Goal: Task Accomplishment & Management: Use online tool/utility

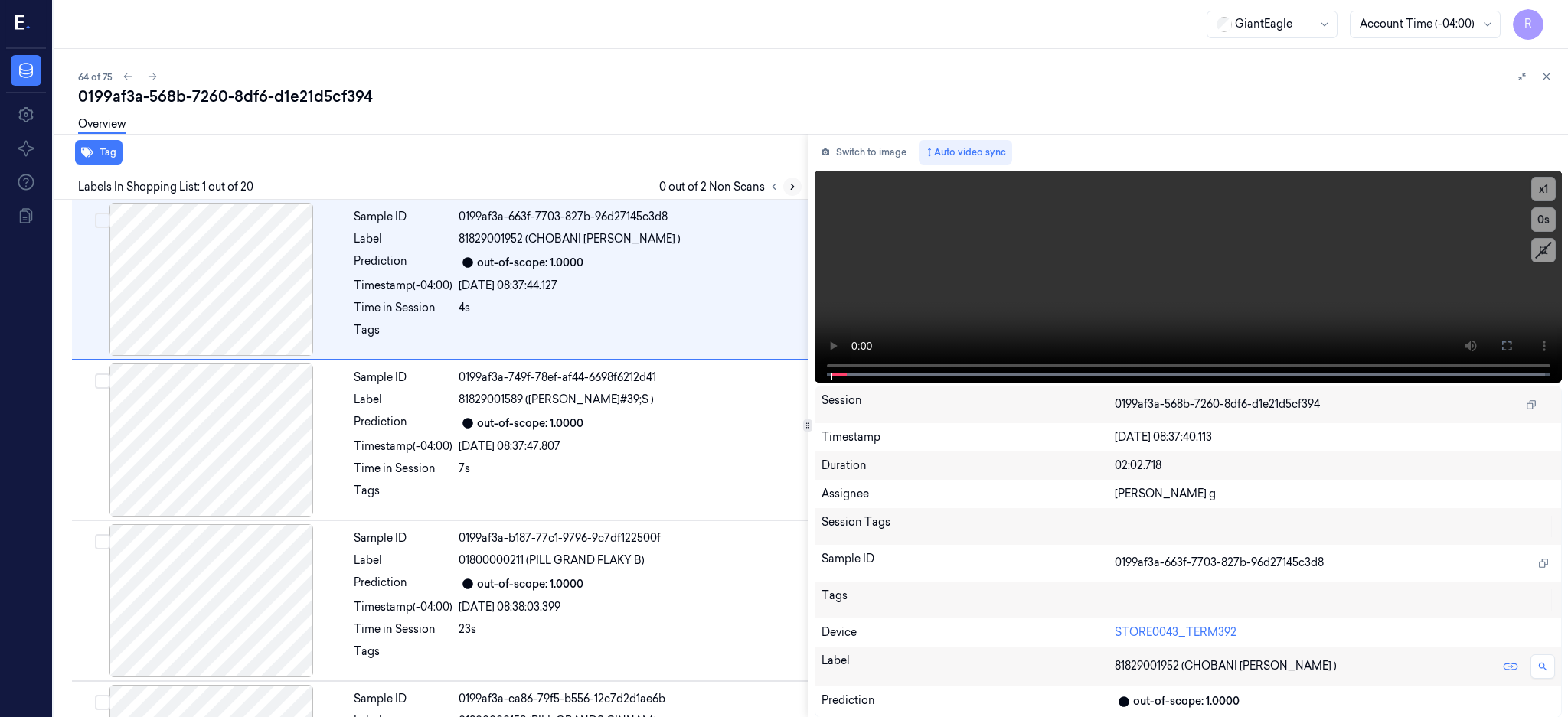
click at [798, 190] on icon at bounding box center [792, 186] width 10 height 10
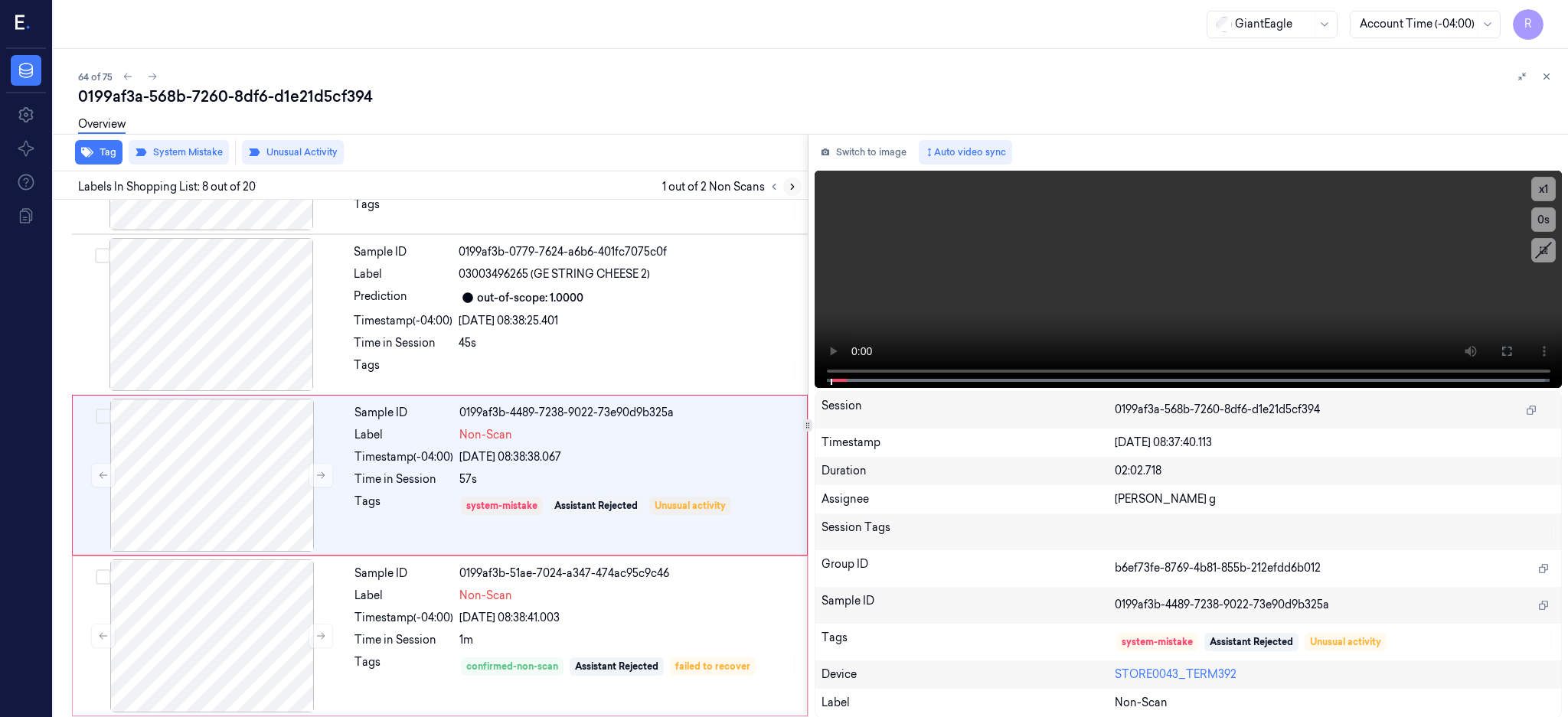
scroll to position [946, 0]
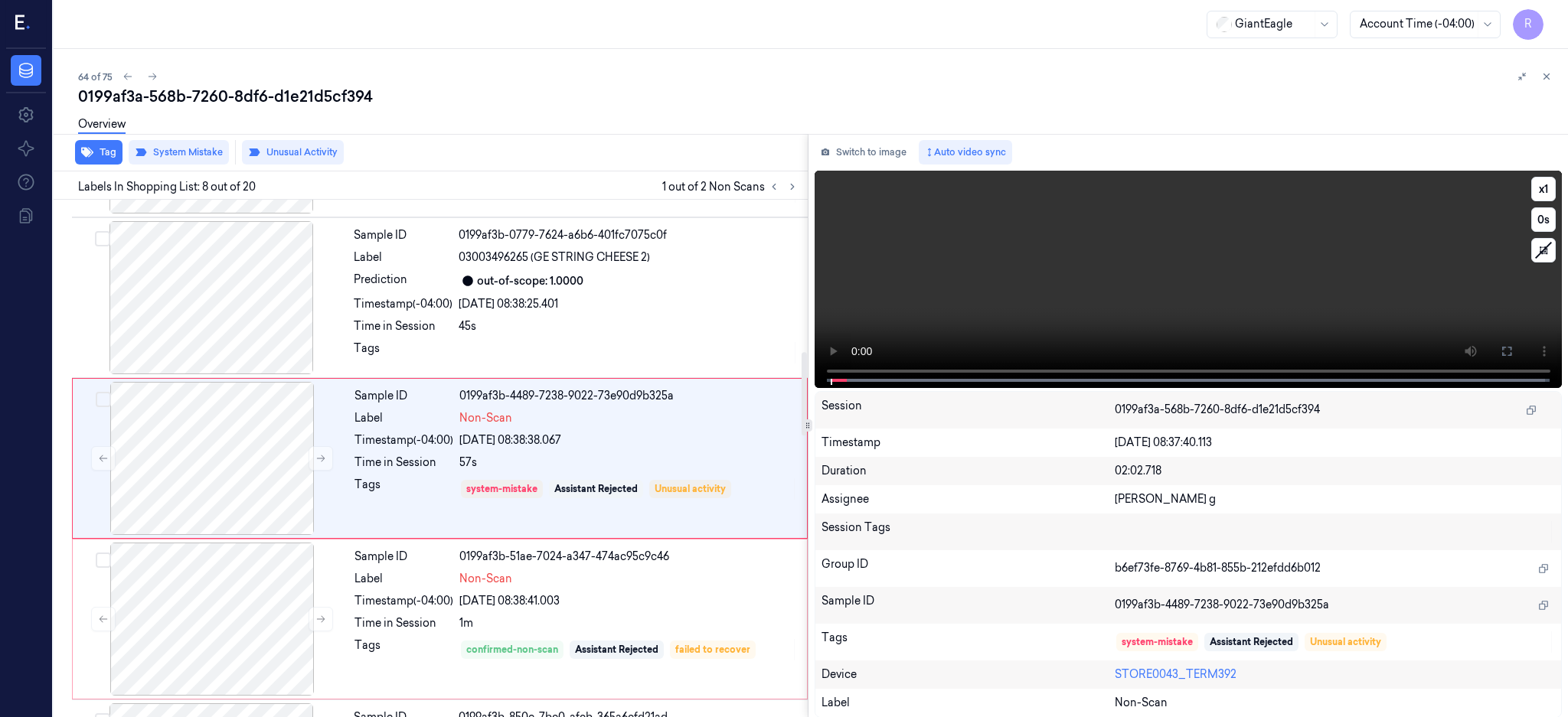
click at [186, 289] on div at bounding box center [212, 298] width 273 height 153
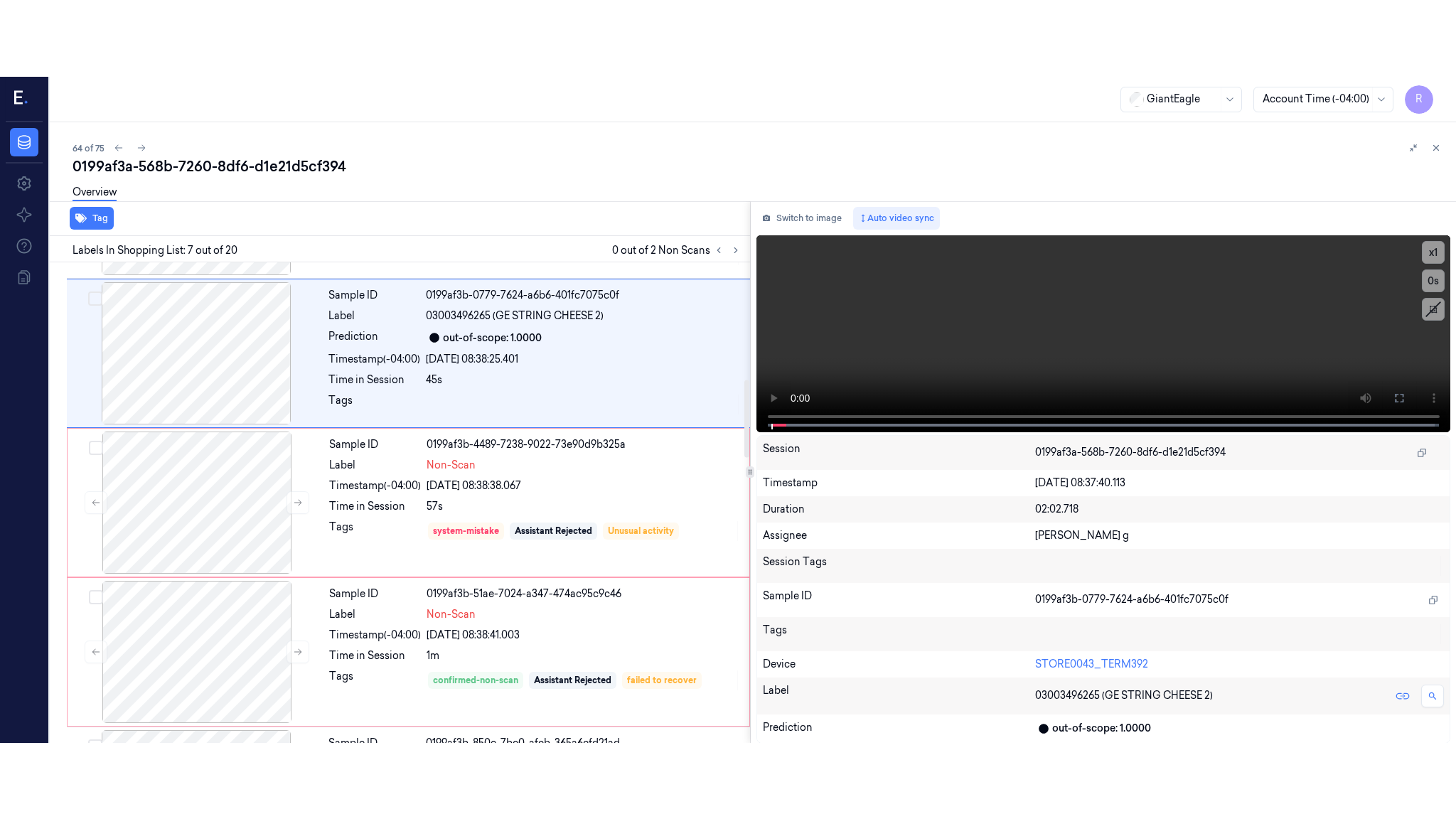
scroll to position [729, 0]
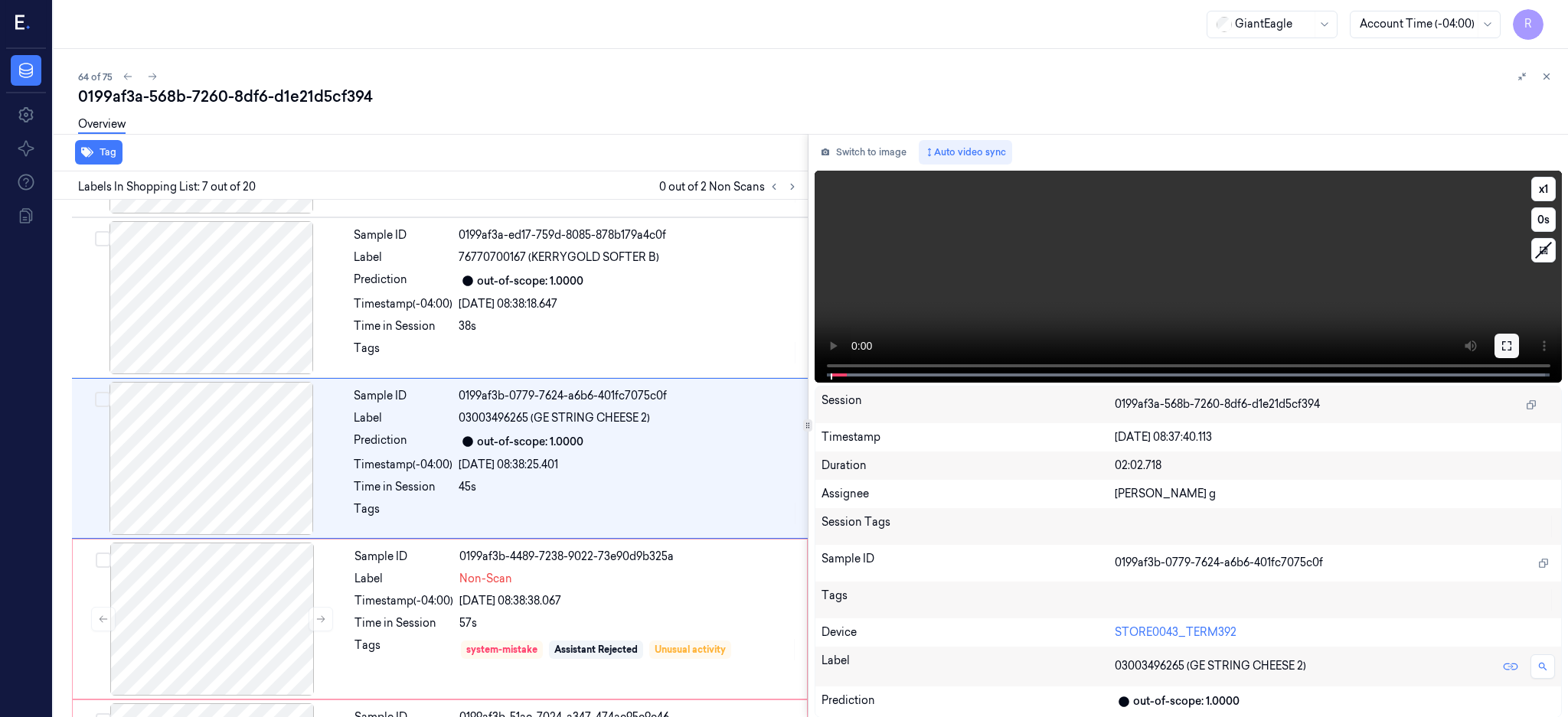
click at [1519, 342] on button at bounding box center [1506, 346] width 25 height 25
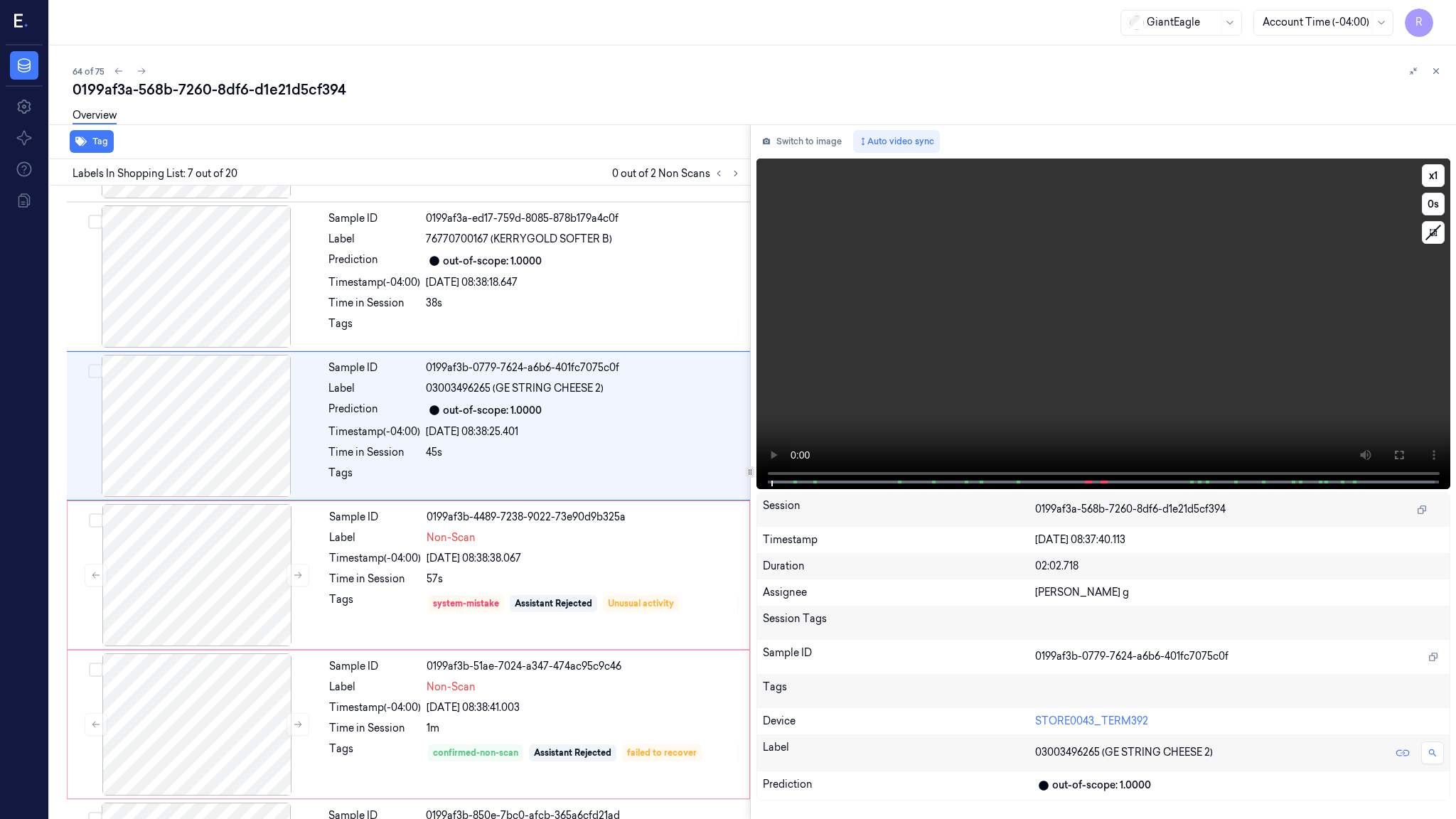
scroll to position [652, 0]
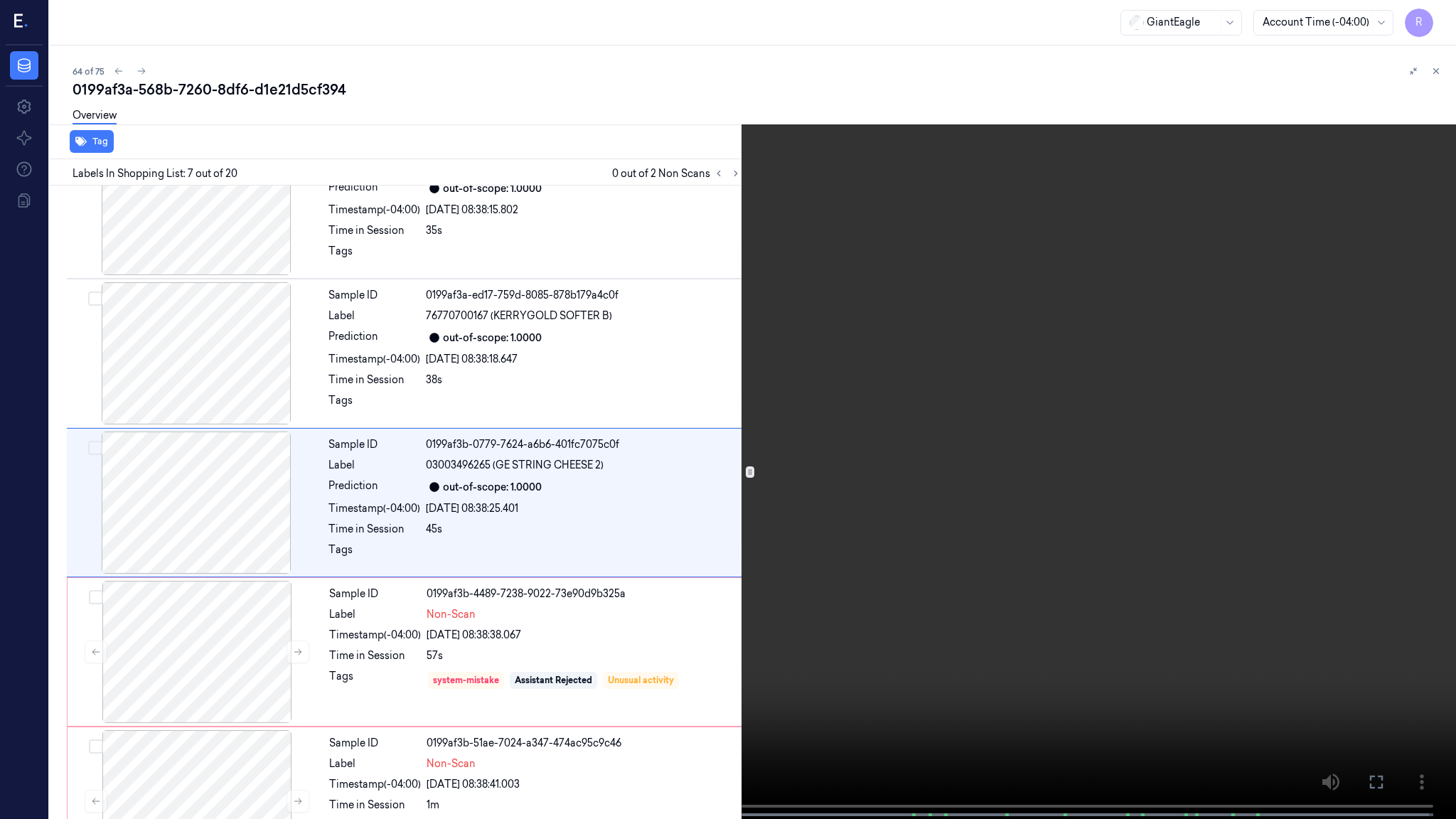
click at [897, 489] on video at bounding box center [728, 410] width 1456 height 821
click at [897, 488] on video at bounding box center [728, 410] width 1456 height 821
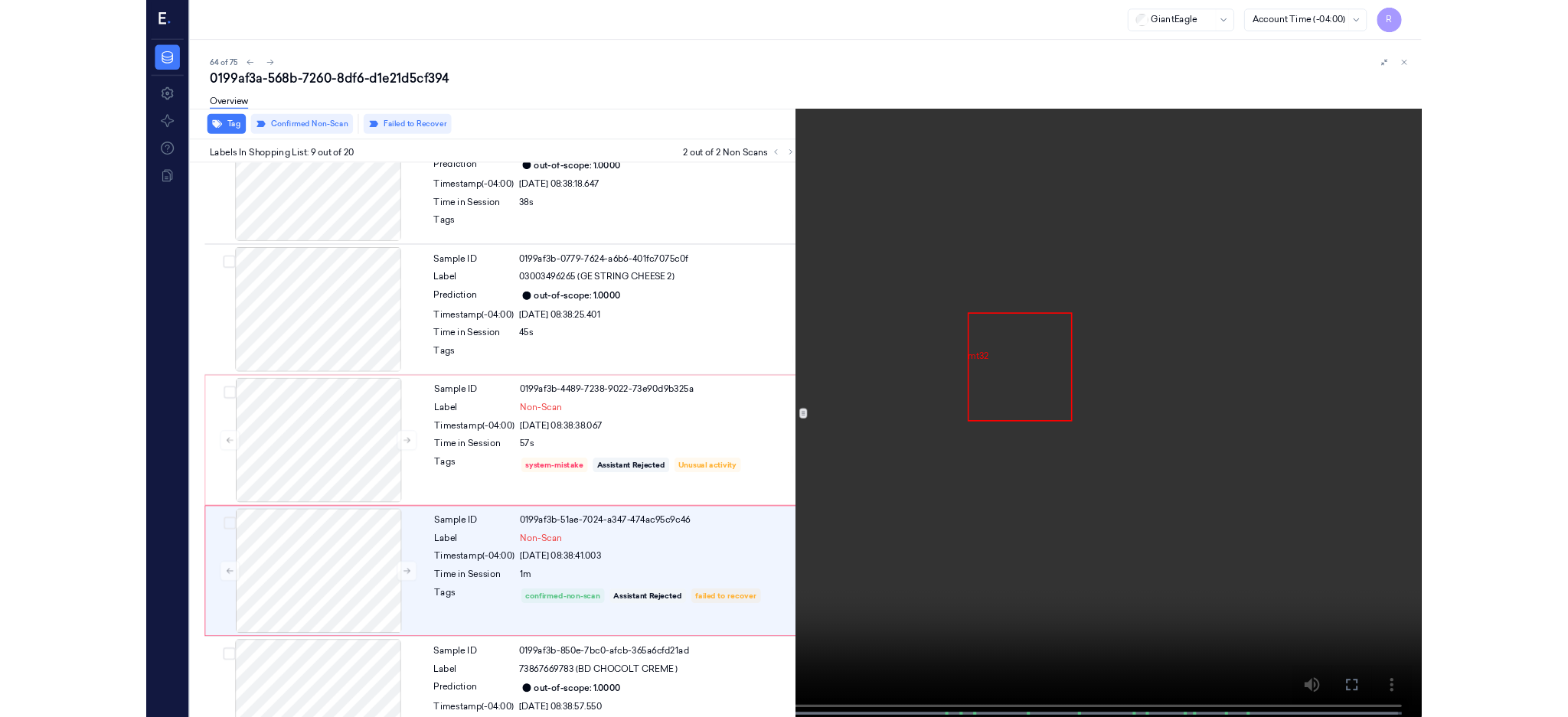
scroll to position [1024, 0]
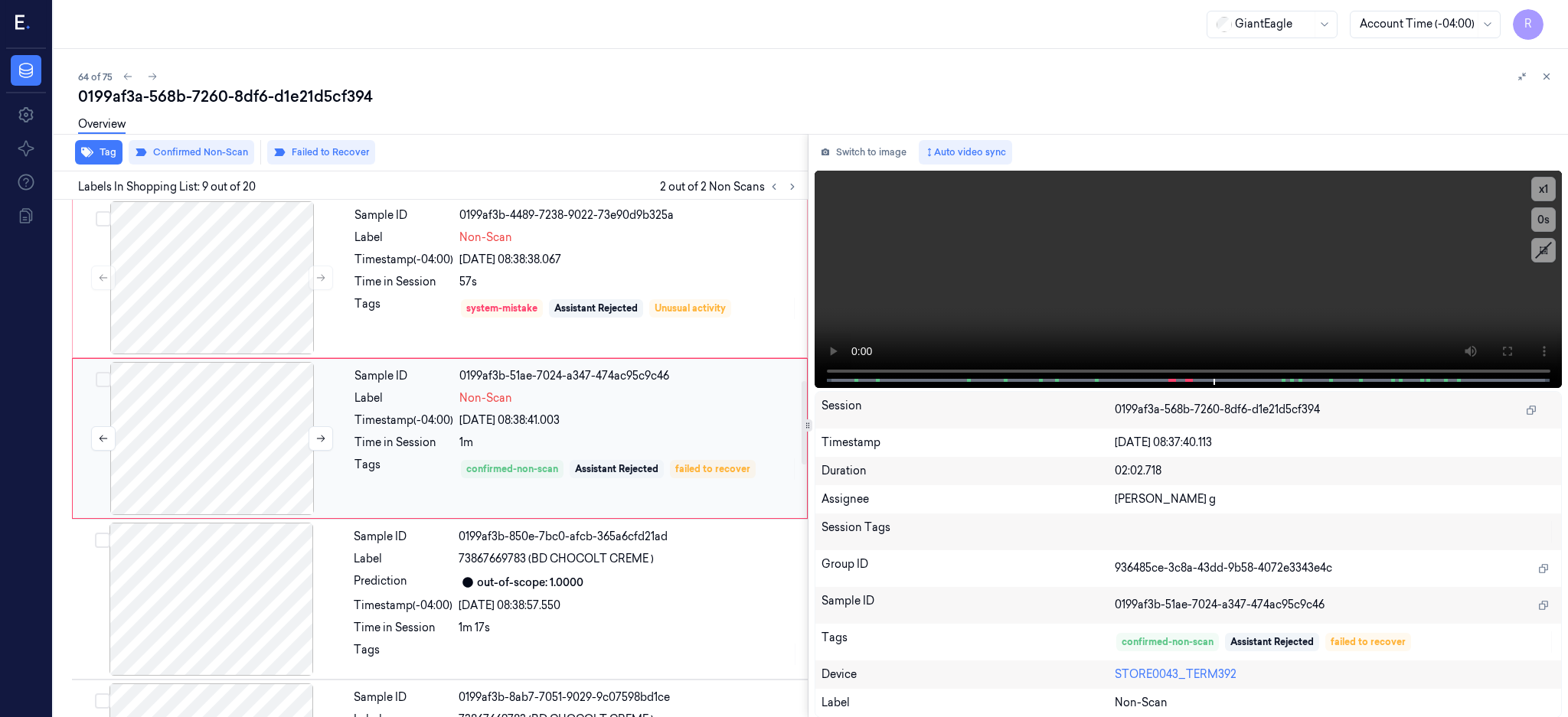
click at [193, 412] on div at bounding box center [212, 438] width 273 height 153
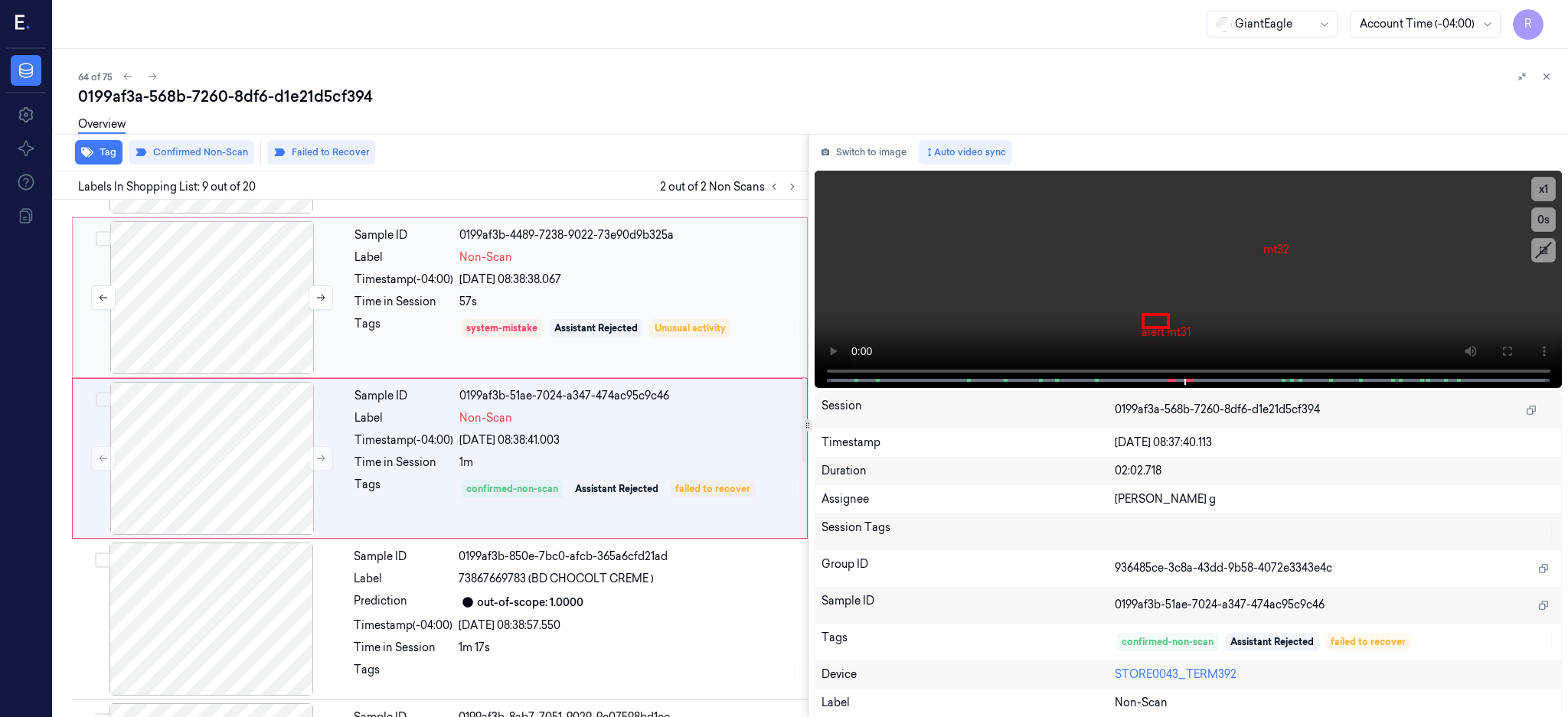
click at [219, 322] on div at bounding box center [212, 298] width 273 height 153
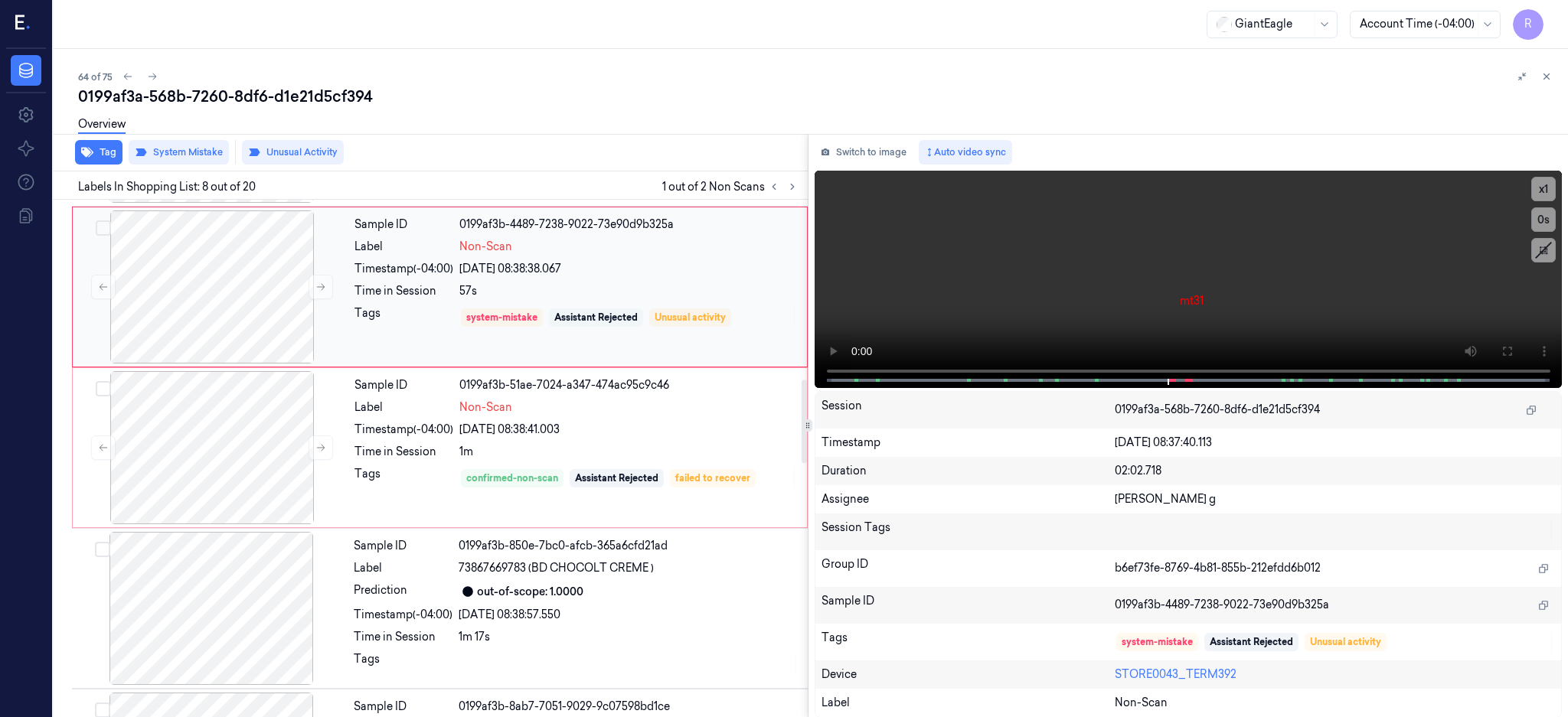
scroll to position [1150, 0]
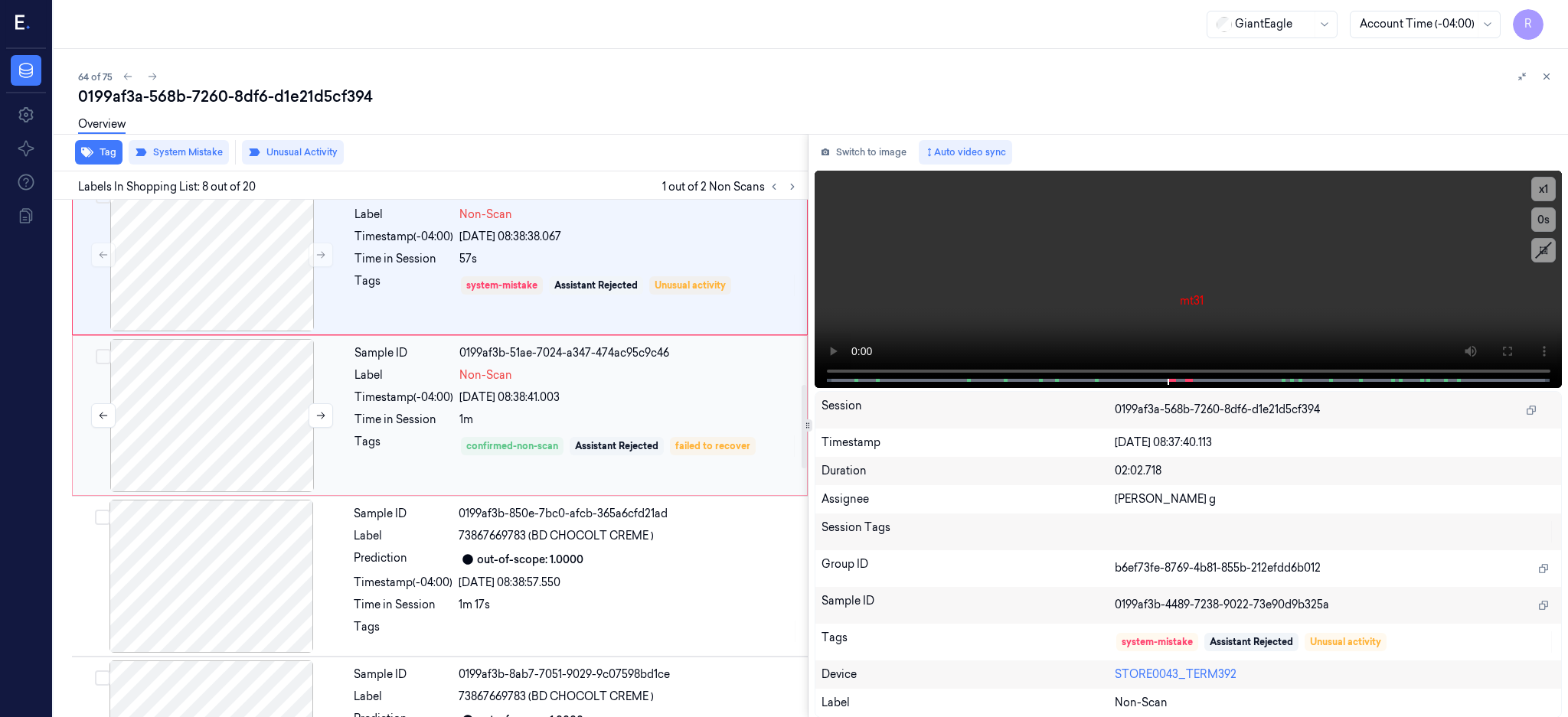
click at [218, 439] on div at bounding box center [212, 415] width 273 height 153
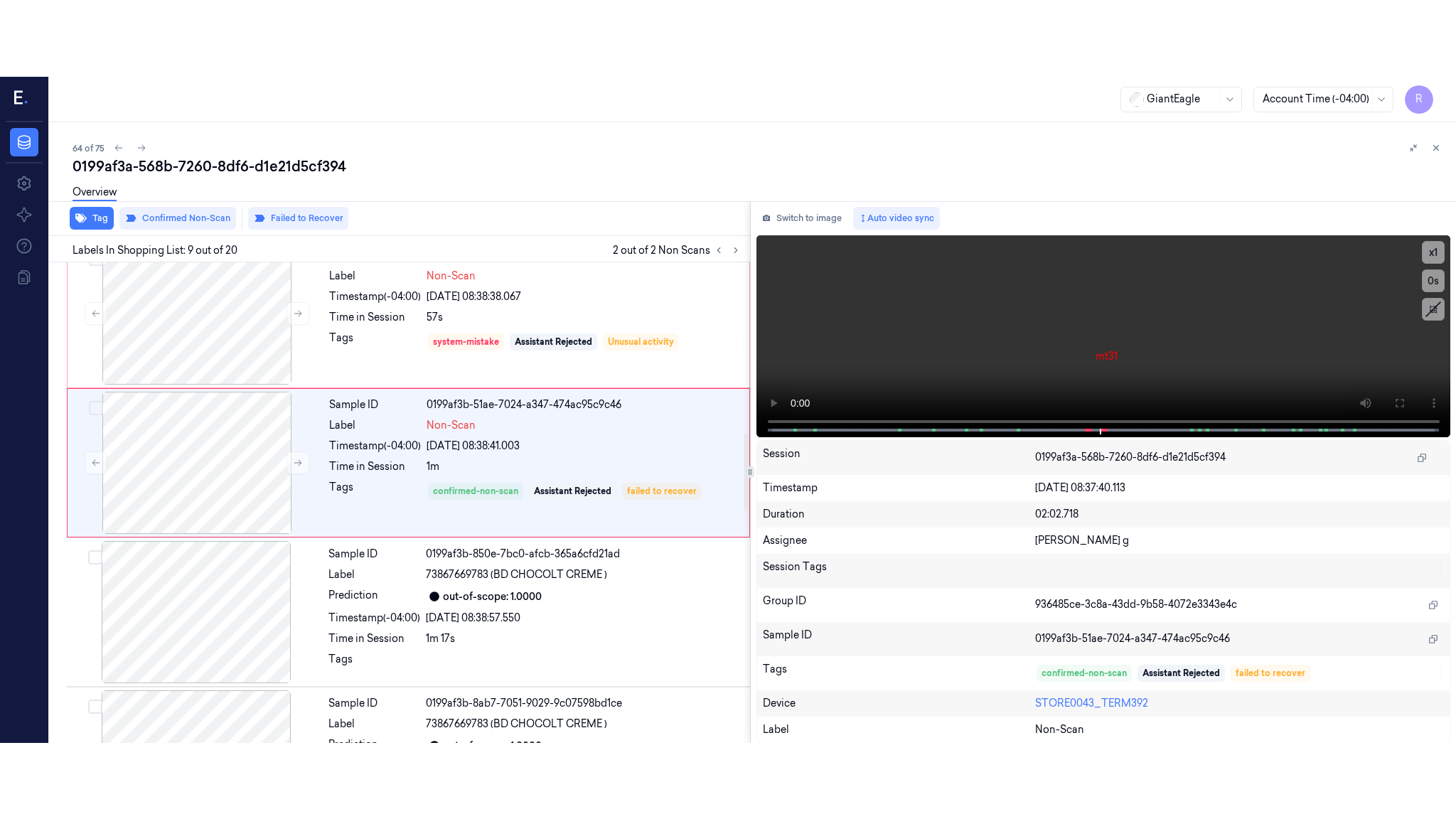
scroll to position [1027, 0]
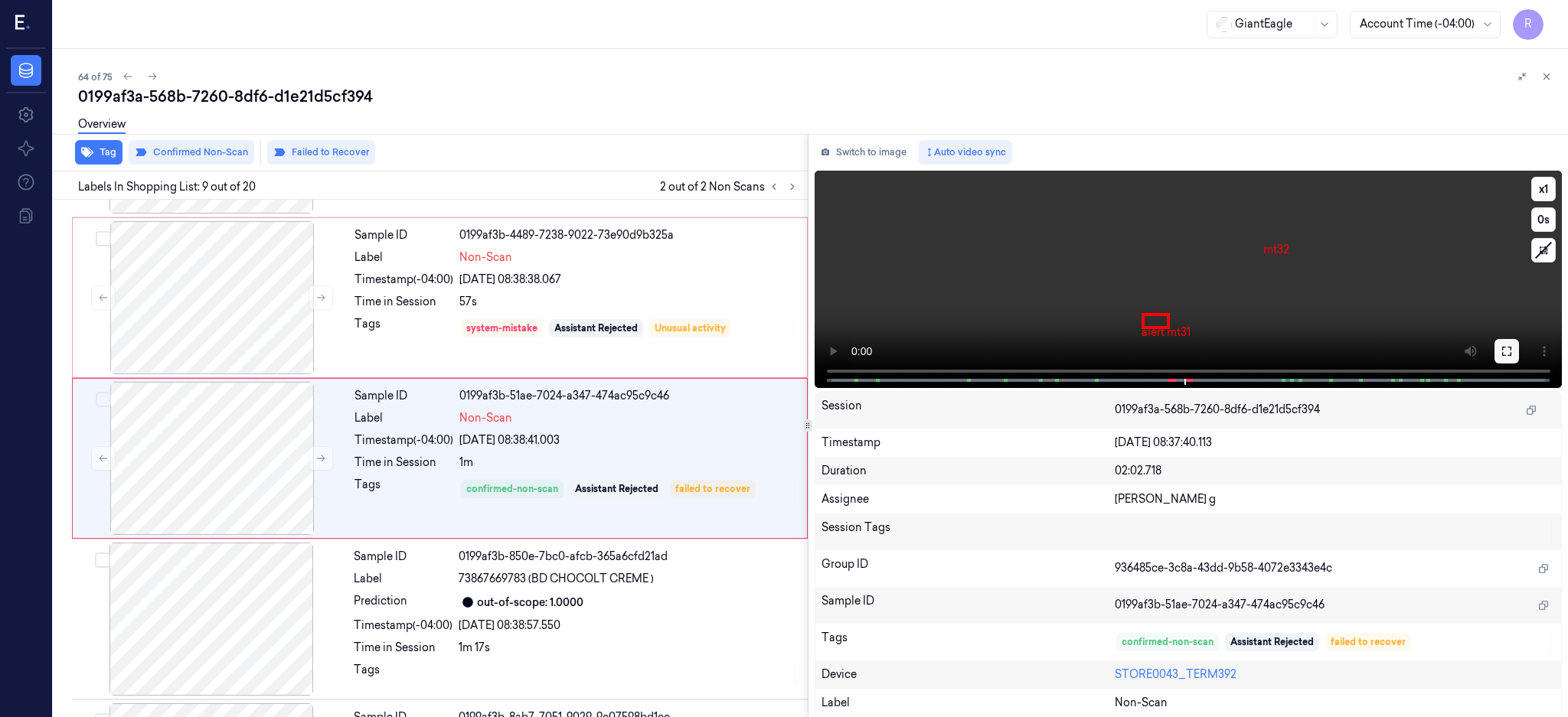
click at [1513, 345] on icon at bounding box center [1506, 350] width 12 height 12
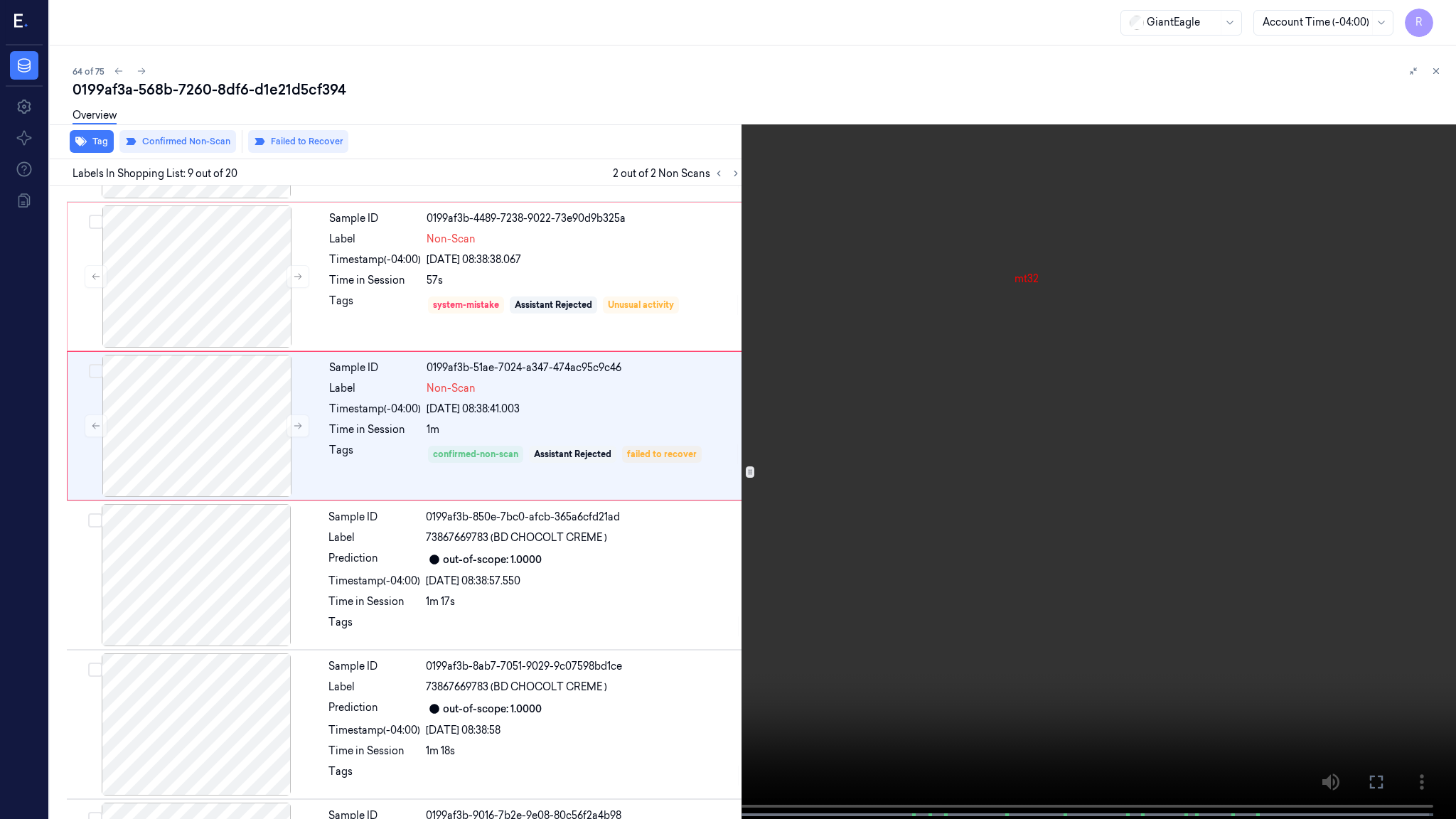
click at [924, 410] on video at bounding box center [728, 410] width 1456 height 821
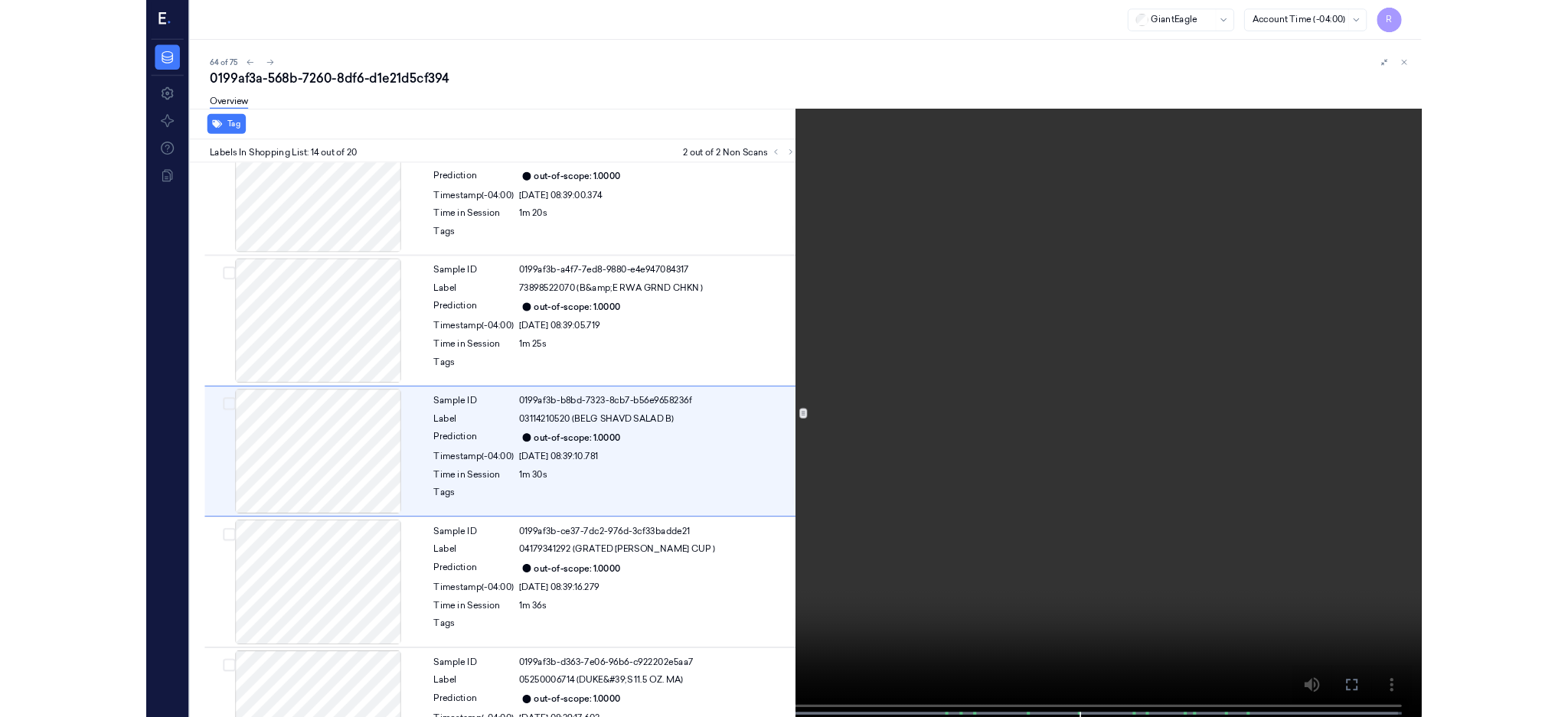
scroll to position [1829, 0]
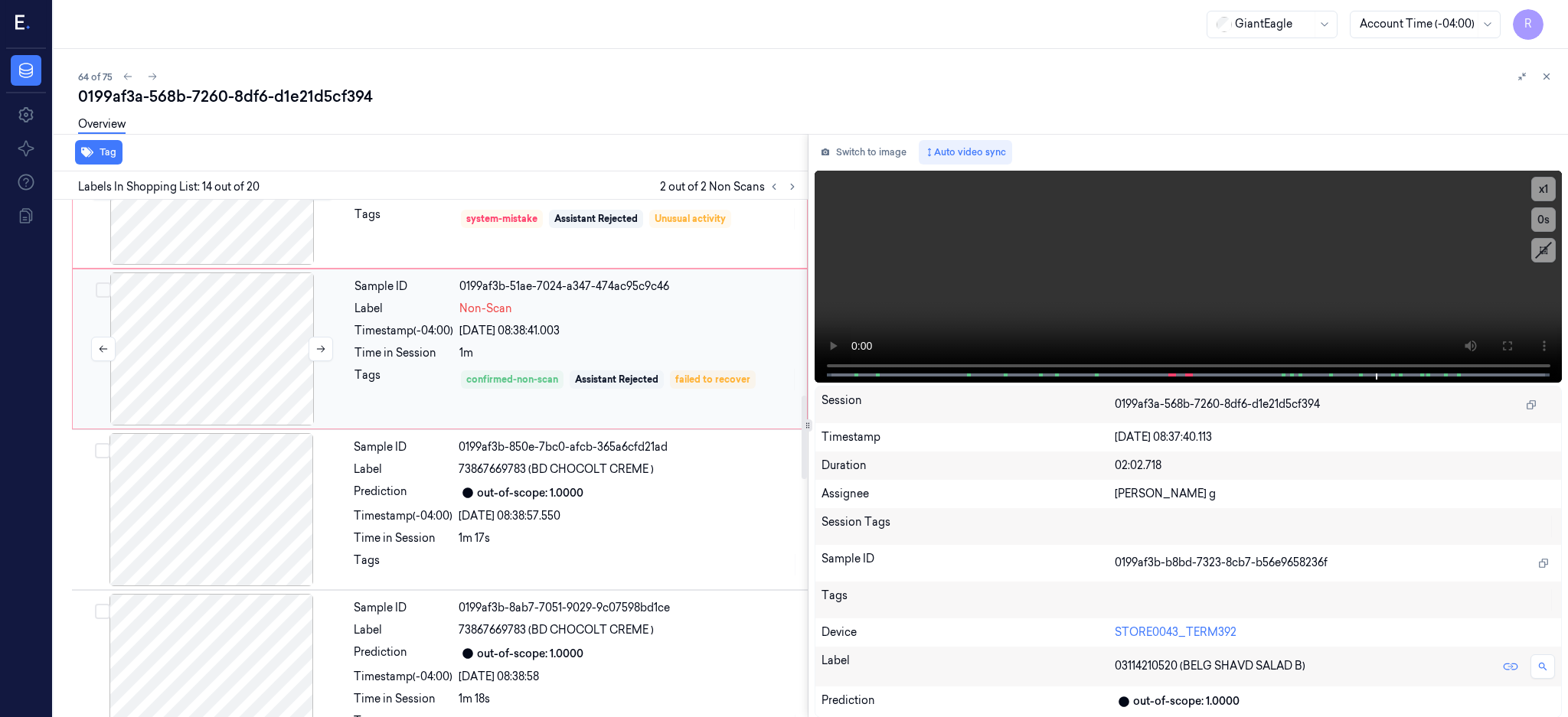
click at [210, 358] on div at bounding box center [212, 349] width 273 height 153
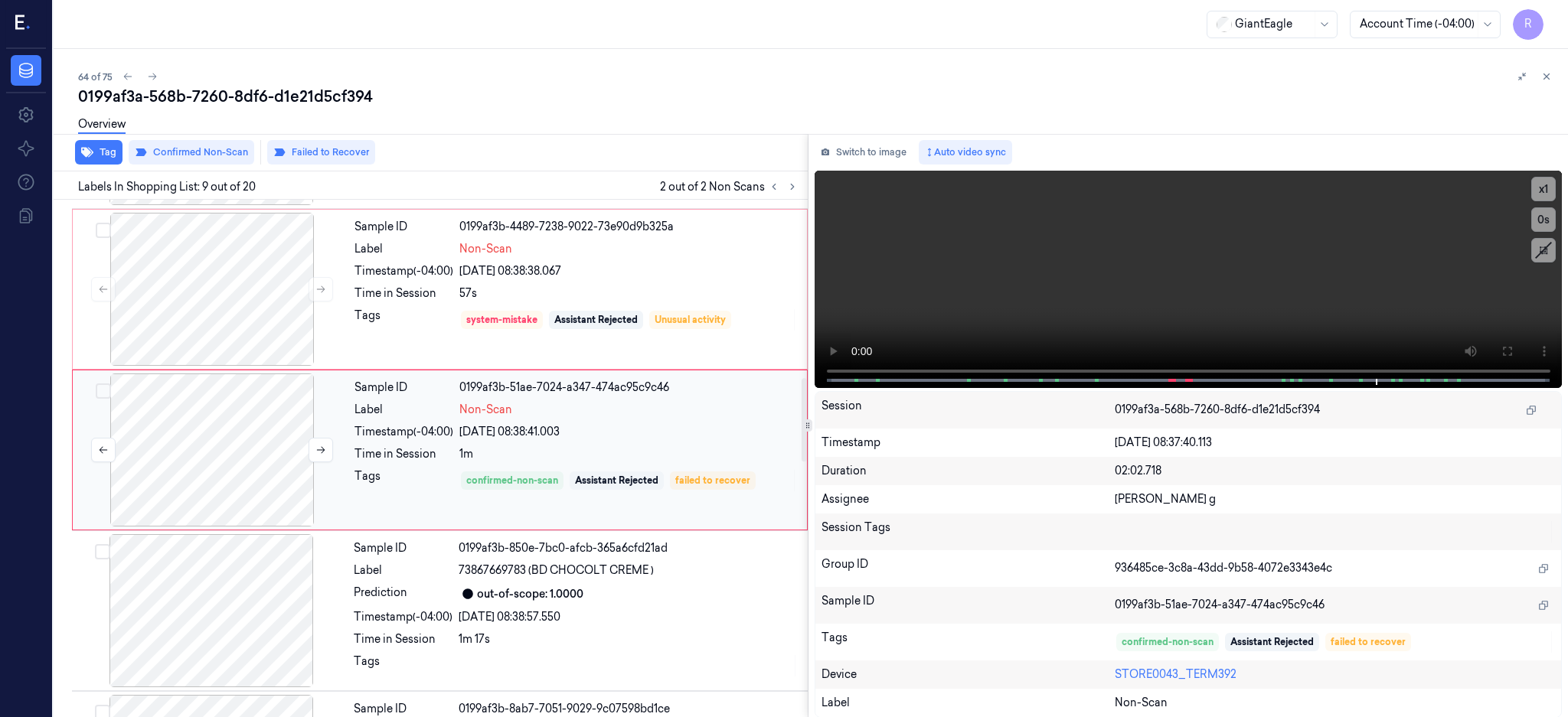
scroll to position [1107, 0]
